Goal: Transaction & Acquisition: Purchase product/service

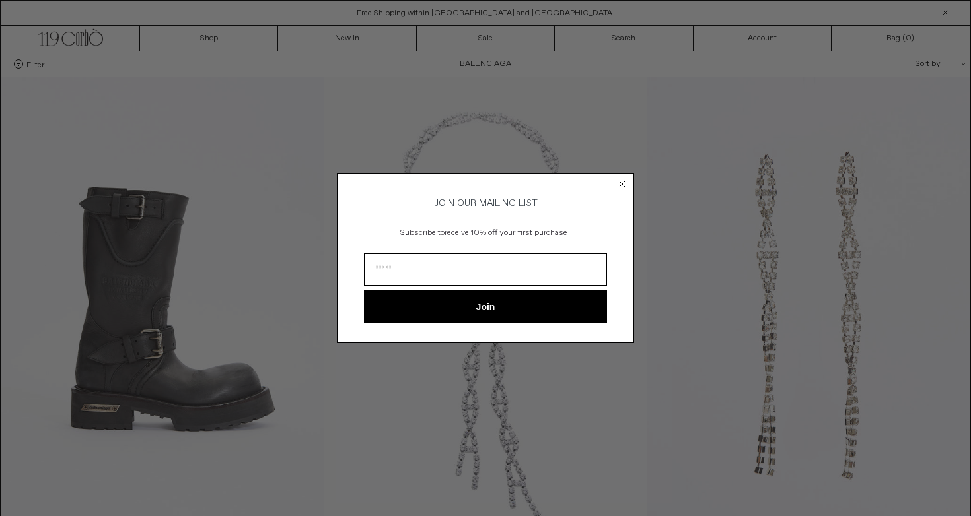
click at [617, 182] on circle "Close dialog" at bounding box center [622, 184] width 13 height 13
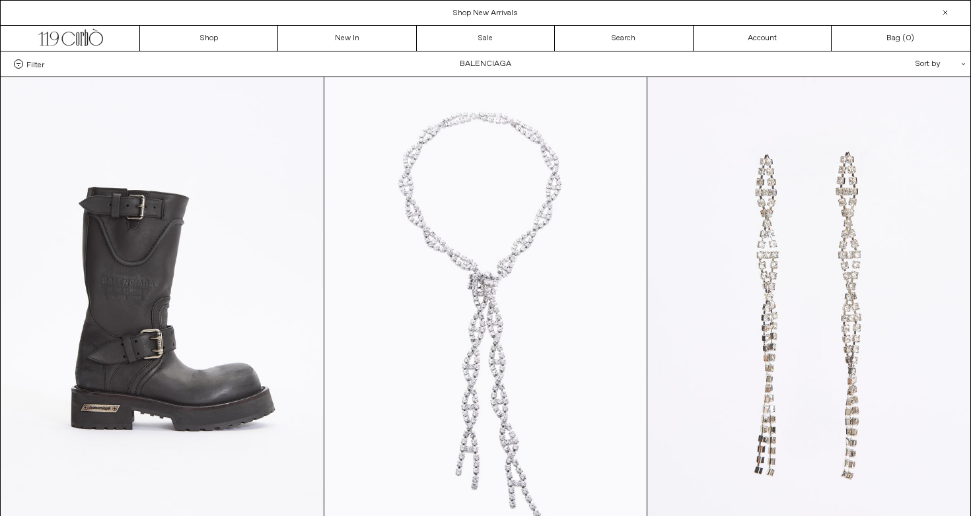
click at [502, 12] on span "Shop New Arrivals" at bounding box center [485, 13] width 65 height 11
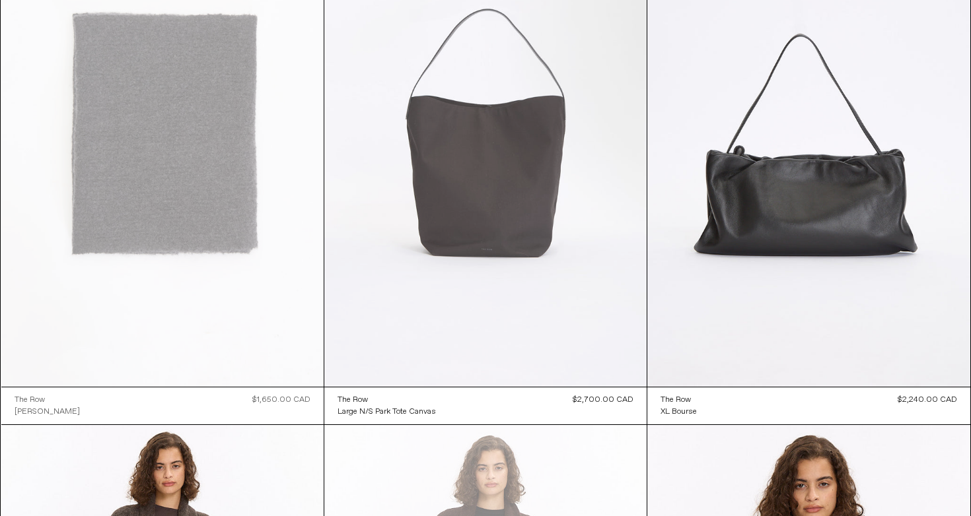
scroll to position [15303, 0]
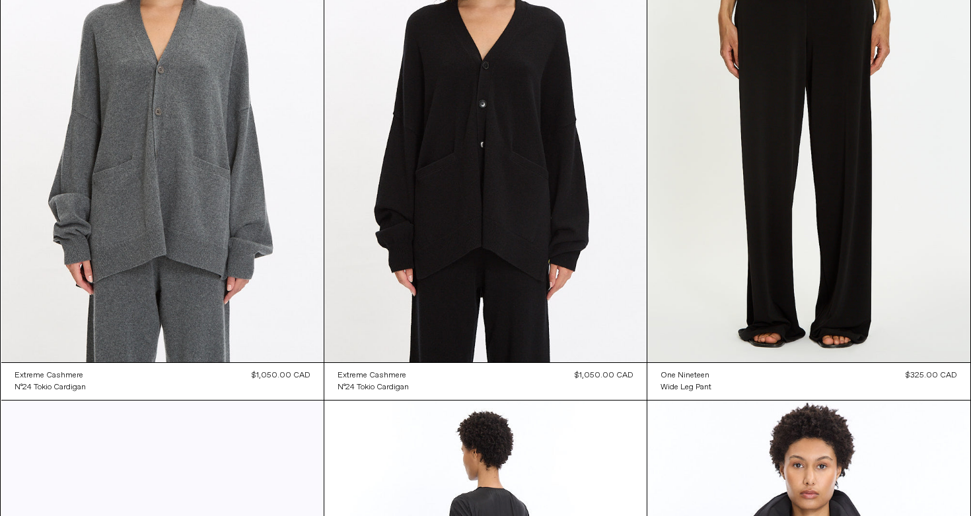
scroll to position [0, 0]
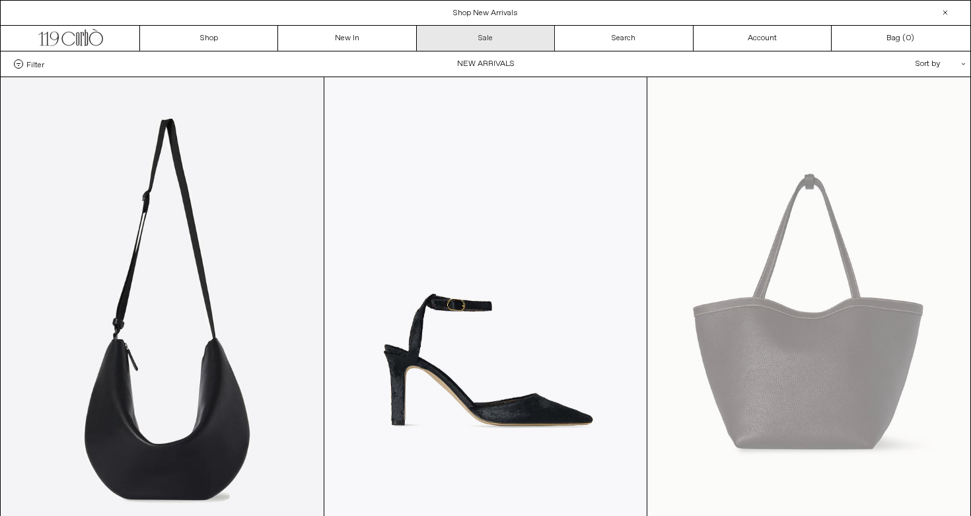
click at [495, 28] on link "Sale" at bounding box center [486, 38] width 138 height 25
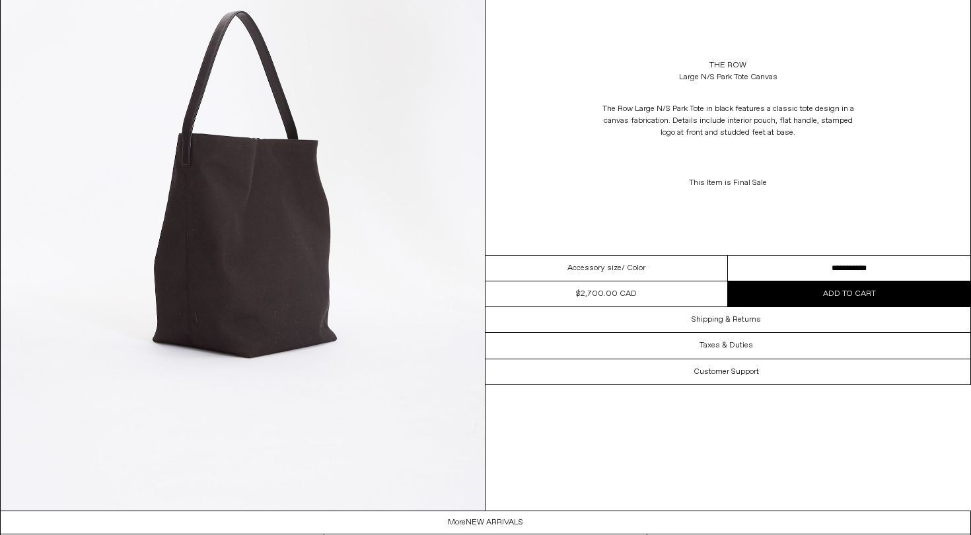
scroll to position [770, 0]
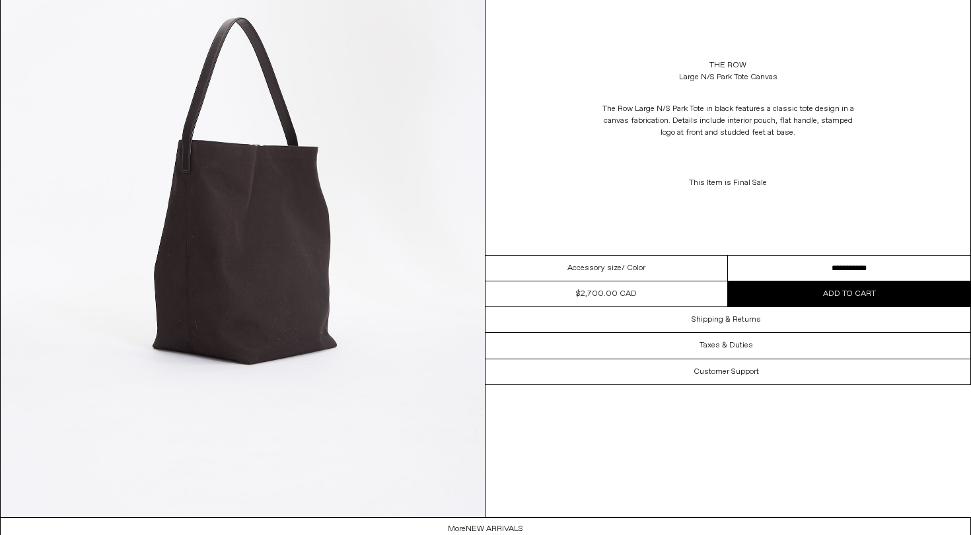
click at [358, 222] on img at bounding box center [243, 214] width 484 height 605
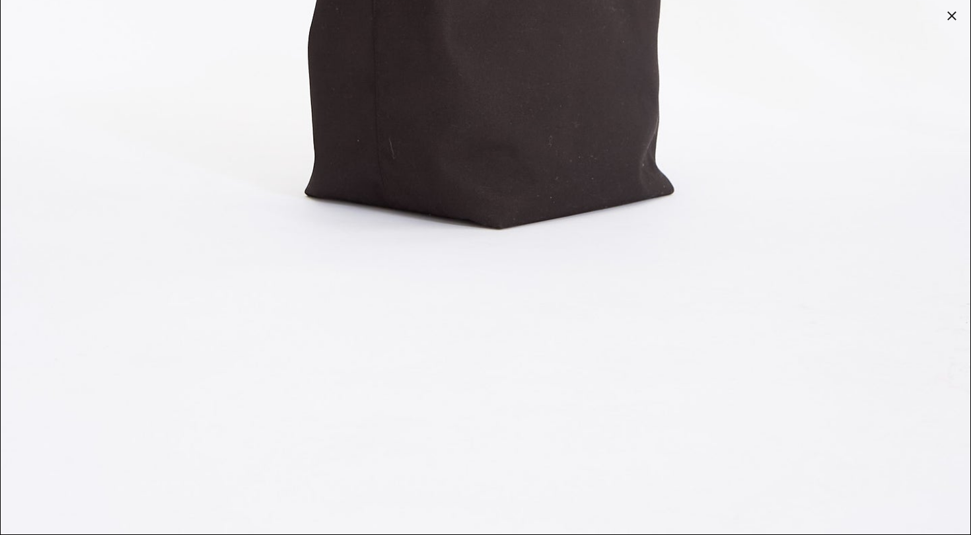
scroll to position [1890, 0]
click at [943, 15] on div at bounding box center [951, 16] width 18 height 18
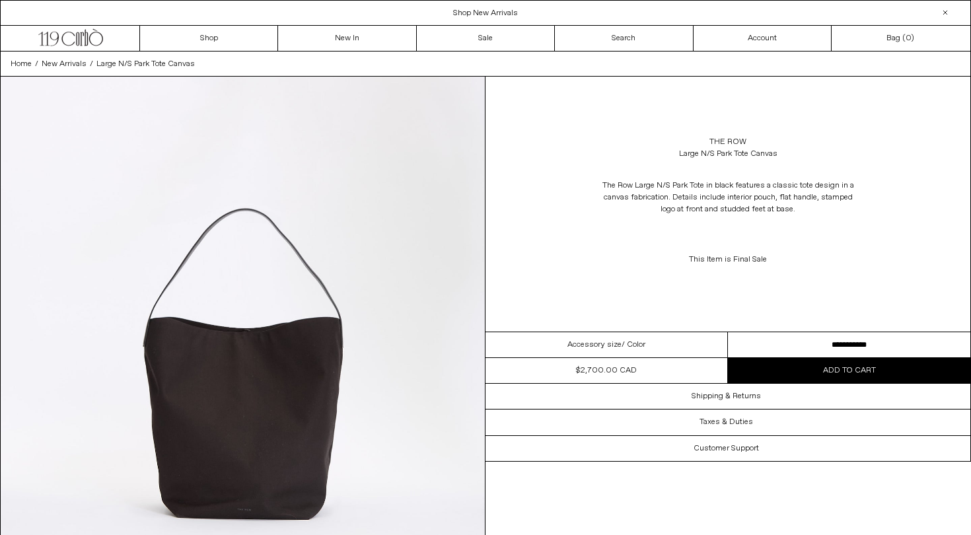
scroll to position [0, 0]
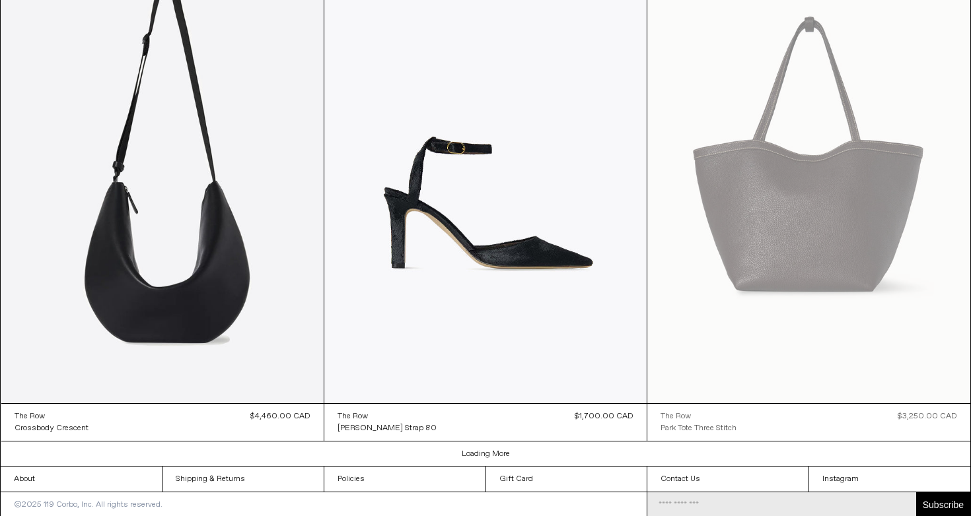
scroll to position [1390, 0]
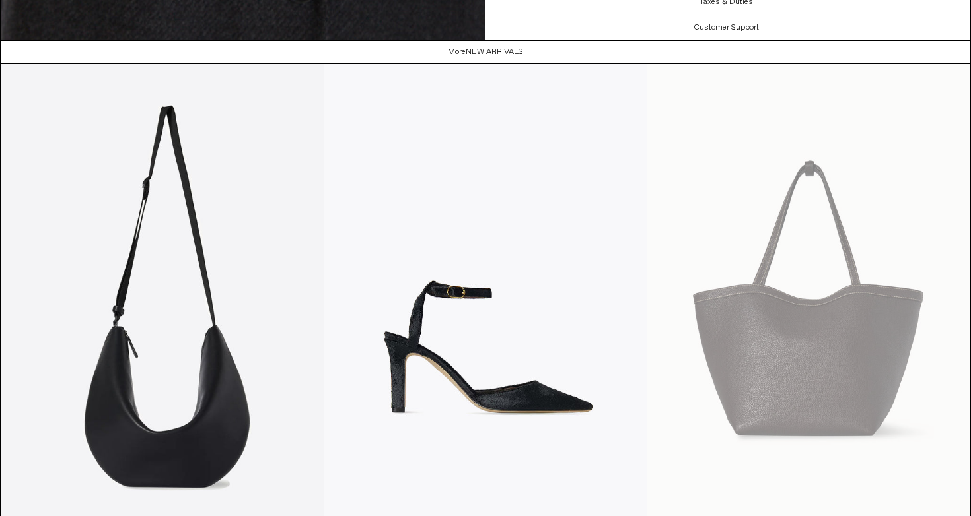
scroll to position [2452, 0]
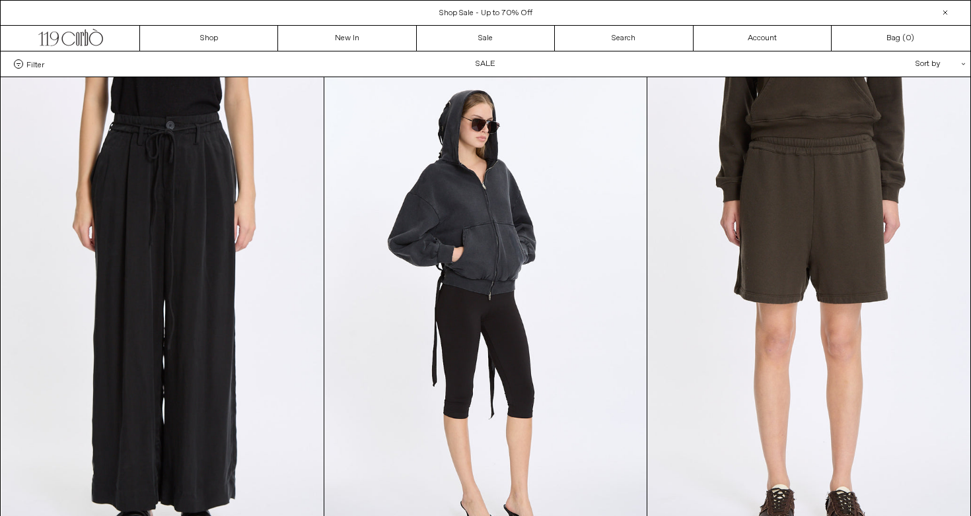
click at [908, 58] on div "Sort by .cls-1{fill:#231f20}" at bounding box center [897, 63] width 119 height 25
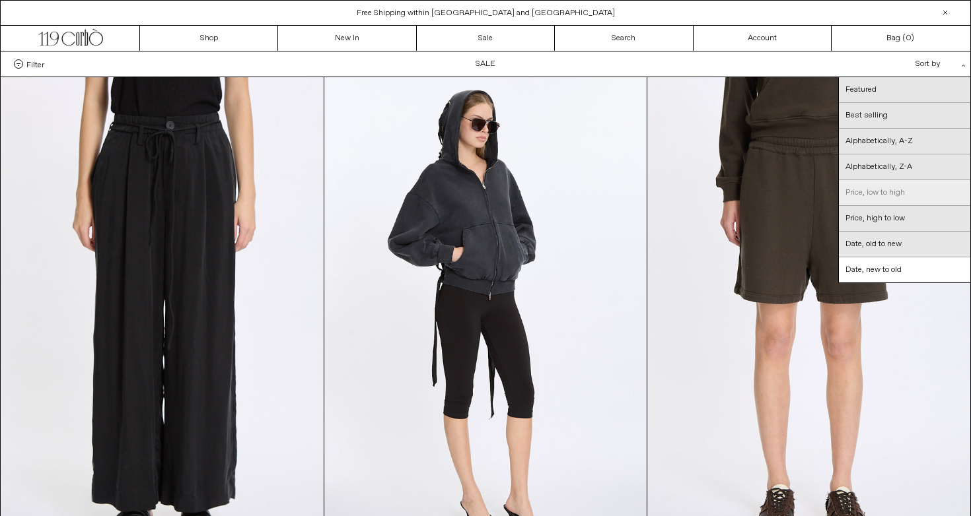
click at [924, 196] on link "Price, low to high" at bounding box center [903, 193] width 131 height 26
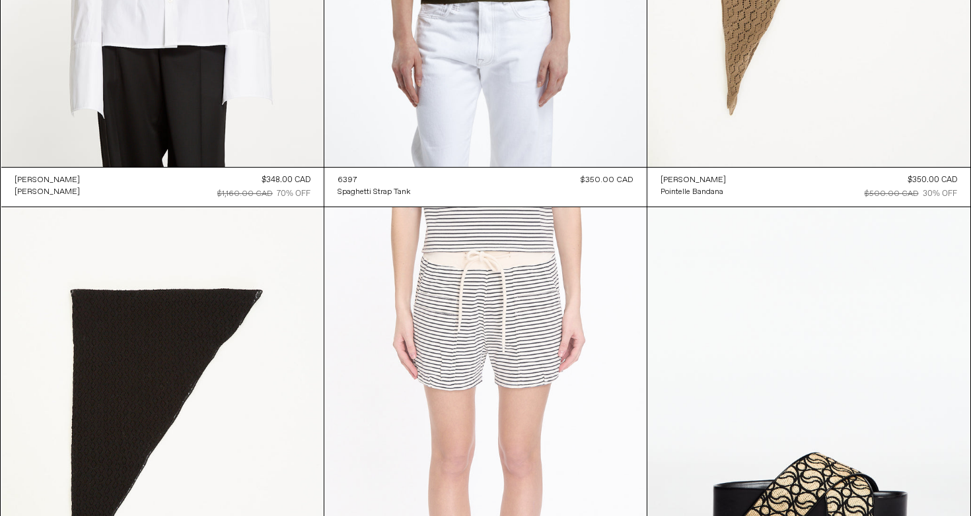
scroll to position [14851, 0]
